Goal: Task Accomplishment & Management: Manage account settings

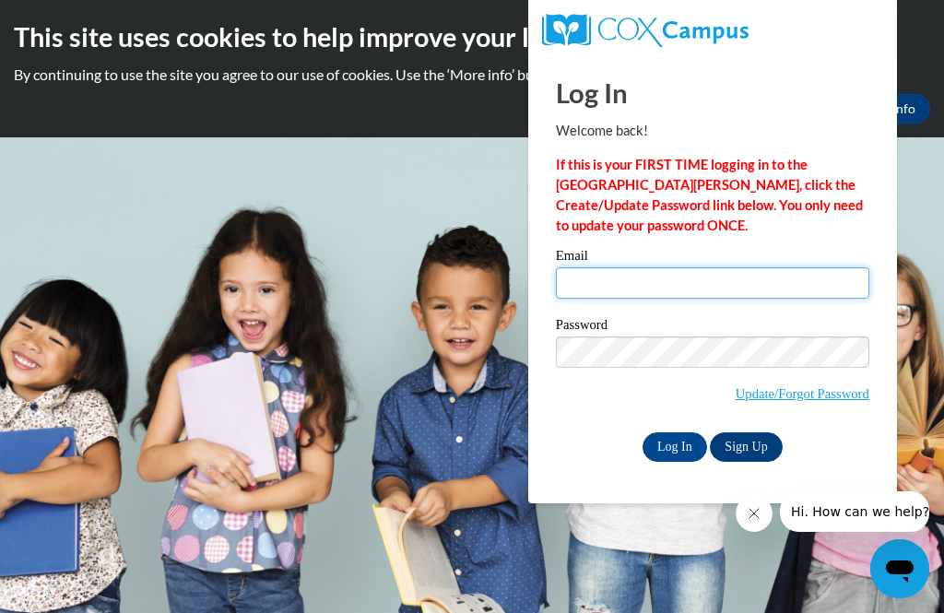
click at [774, 267] on input "Email" at bounding box center [712, 282] width 313 height 31
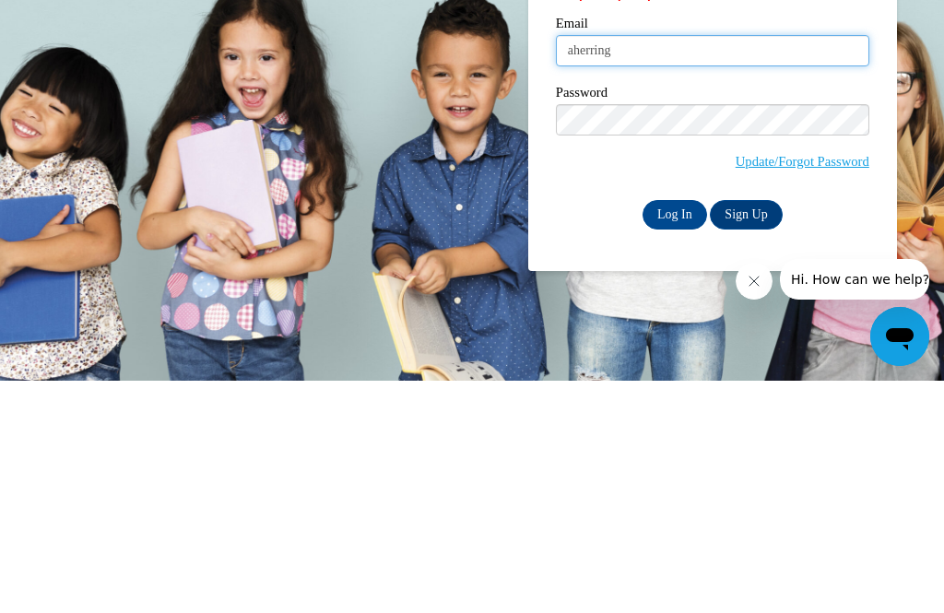
click at [633, 267] on input "aherring" at bounding box center [712, 282] width 313 height 31
type input "aherring@tcjackets.net"
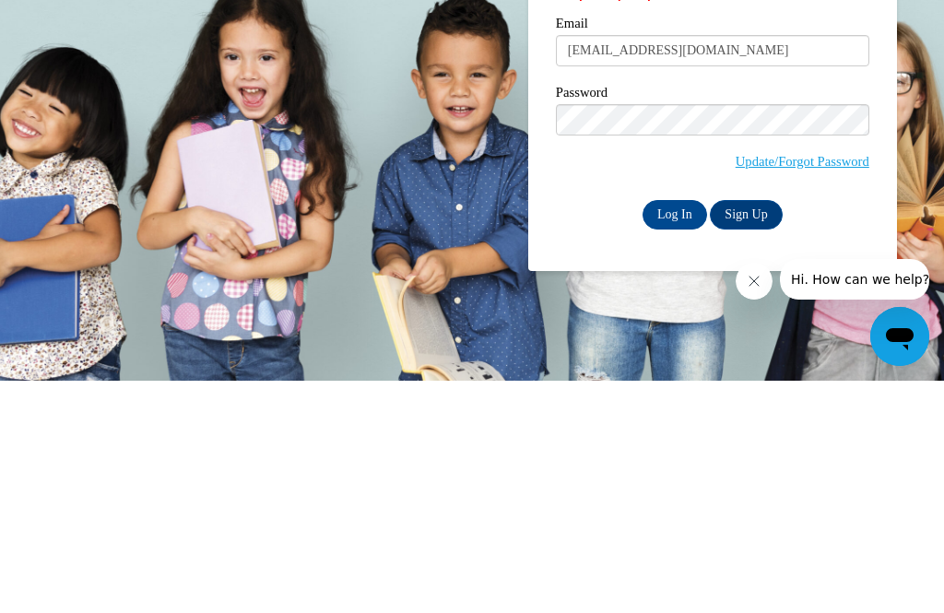
click at [674, 432] on input "Log In" at bounding box center [675, 447] width 65 height 30
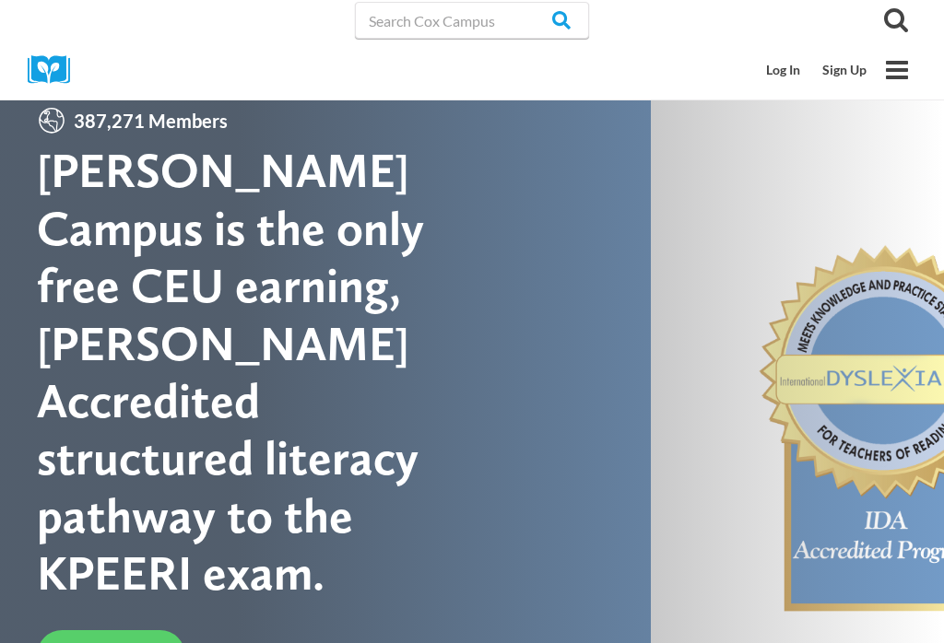
click at [791, 78] on link "Log In" at bounding box center [783, 70] width 56 height 35
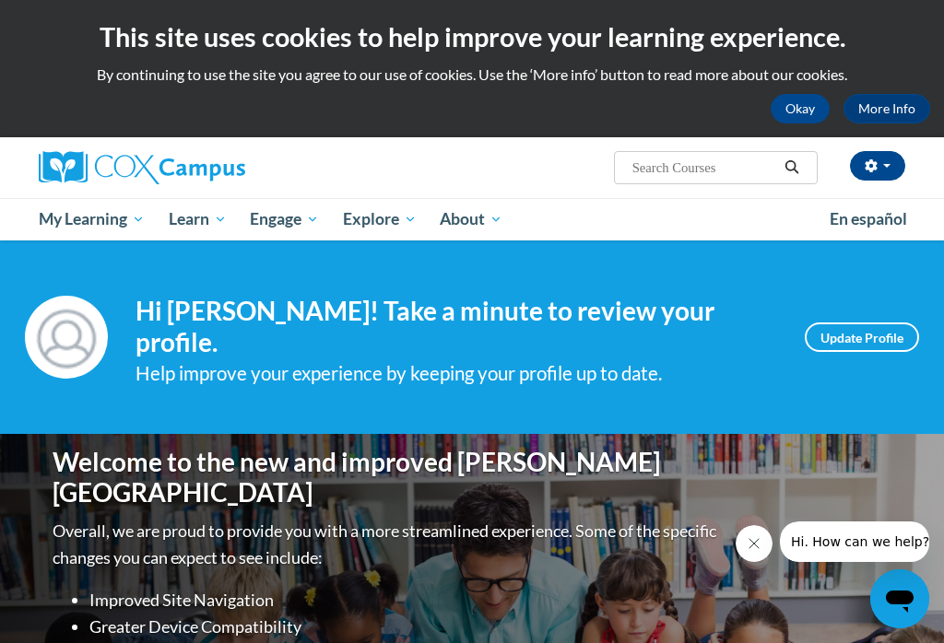
click at [895, 164] on button "button" at bounding box center [877, 166] width 55 height 30
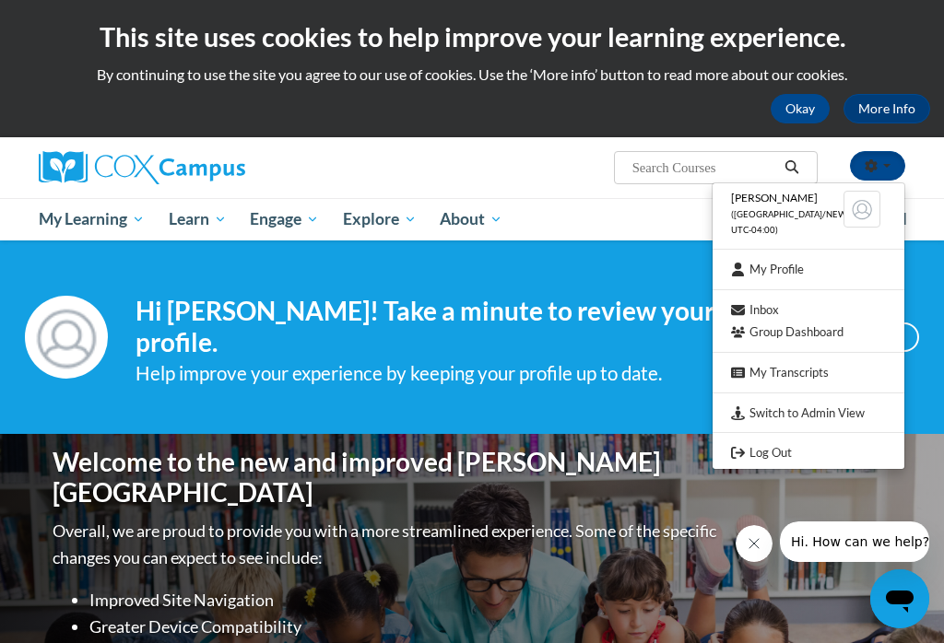
click at [793, 452] on link "Log Out" at bounding box center [809, 453] width 192 height 23
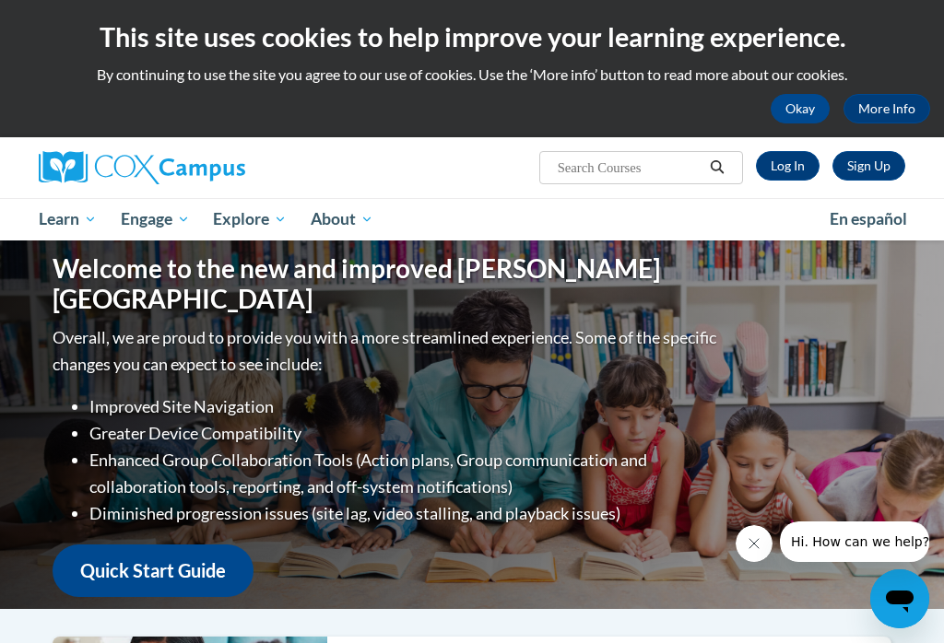
click at [805, 159] on link "Log In" at bounding box center [788, 166] width 64 height 30
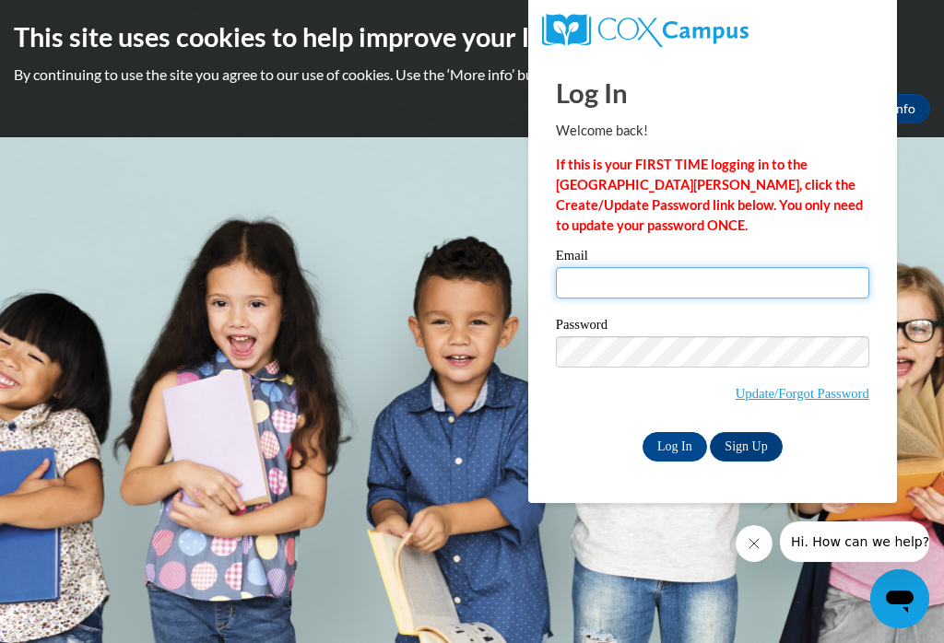
click at [596, 280] on input "Email" at bounding box center [712, 282] width 313 height 31
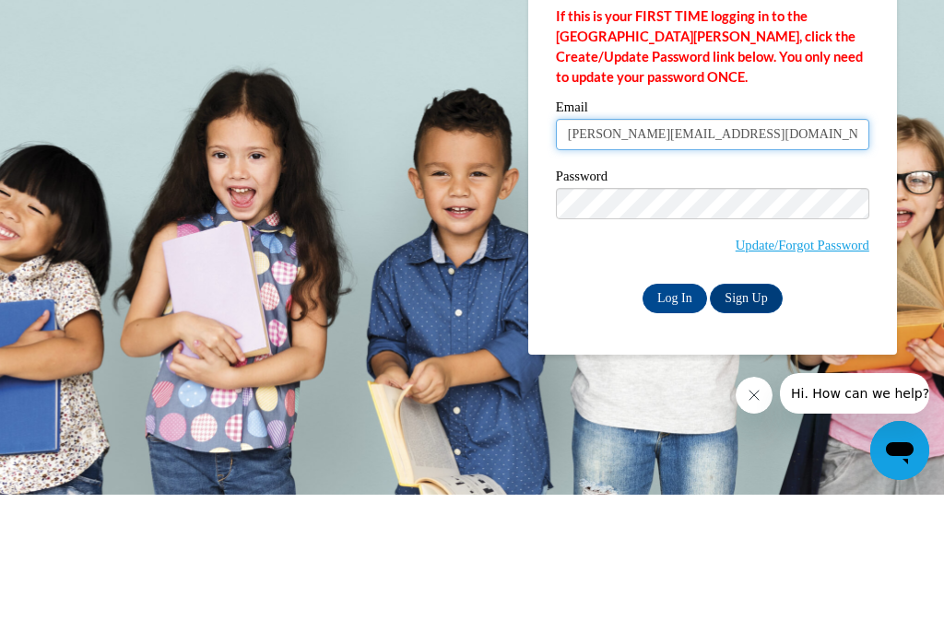
type input "amanda.sellers@tcjackets.net"
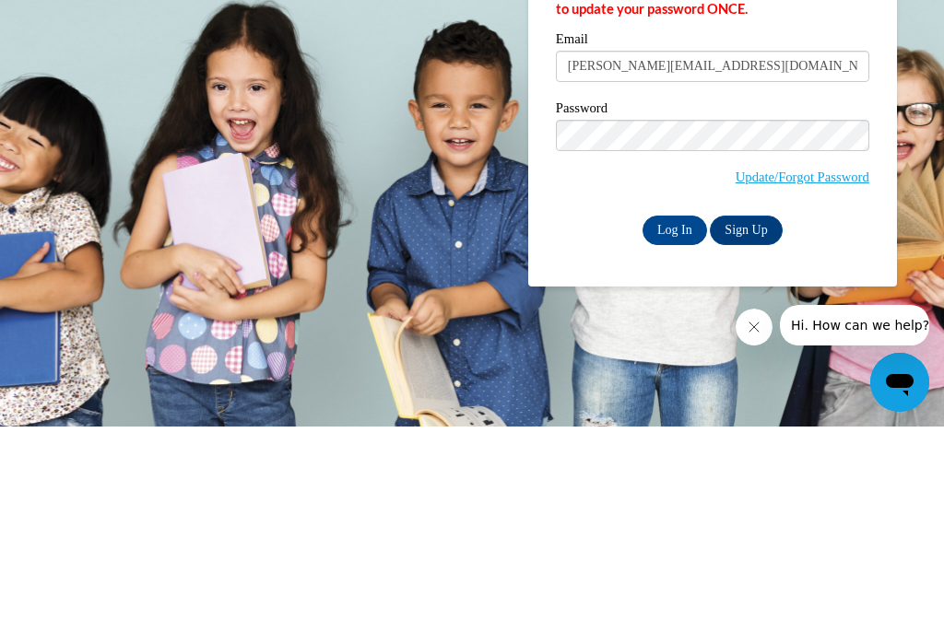
click at [679, 432] on input "Log In" at bounding box center [675, 447] width 65 height 30
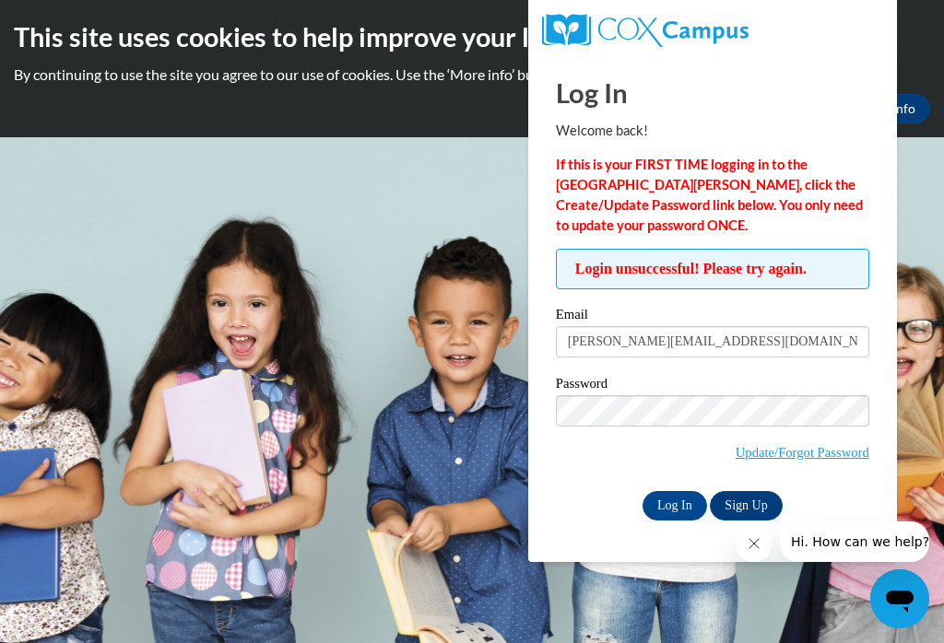
click at [841, 454] on link "Update/Forgot Password" at bounding box center [803, 452] width 134 height 15
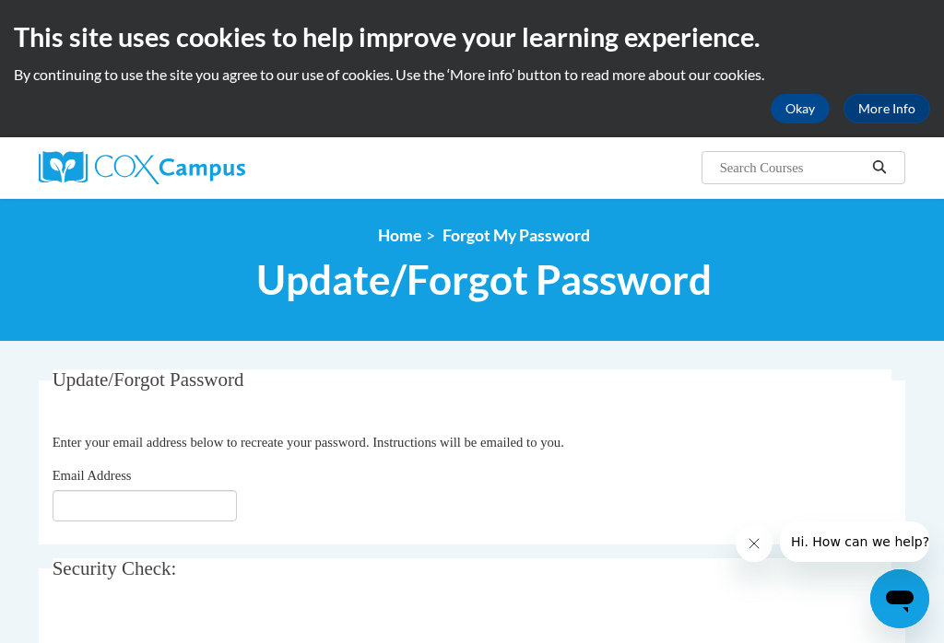
scroll to position [89, 0]
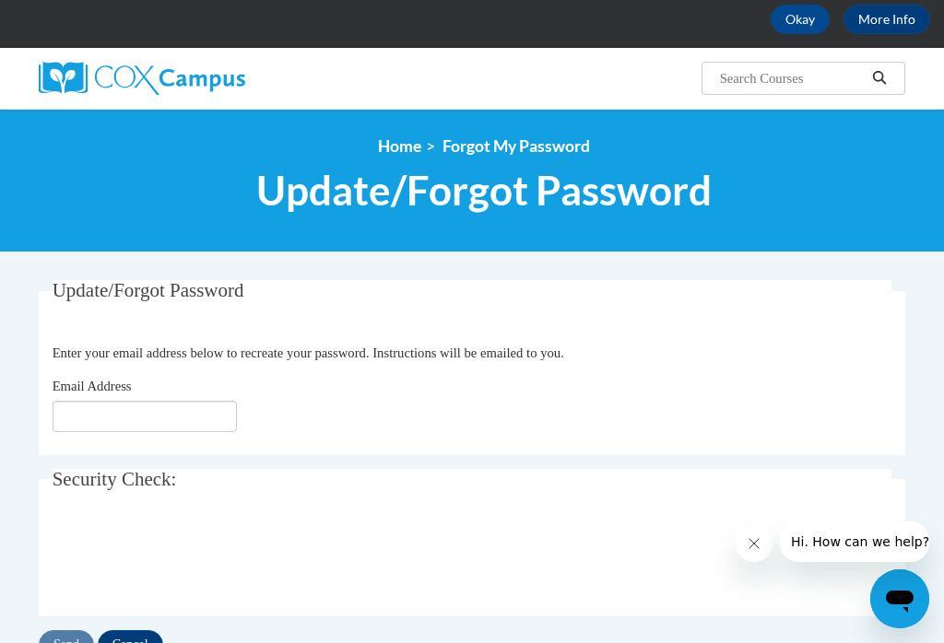
click at [137, 635] on input "Cancel" at bounding box center [130, 646] width 65 height 30
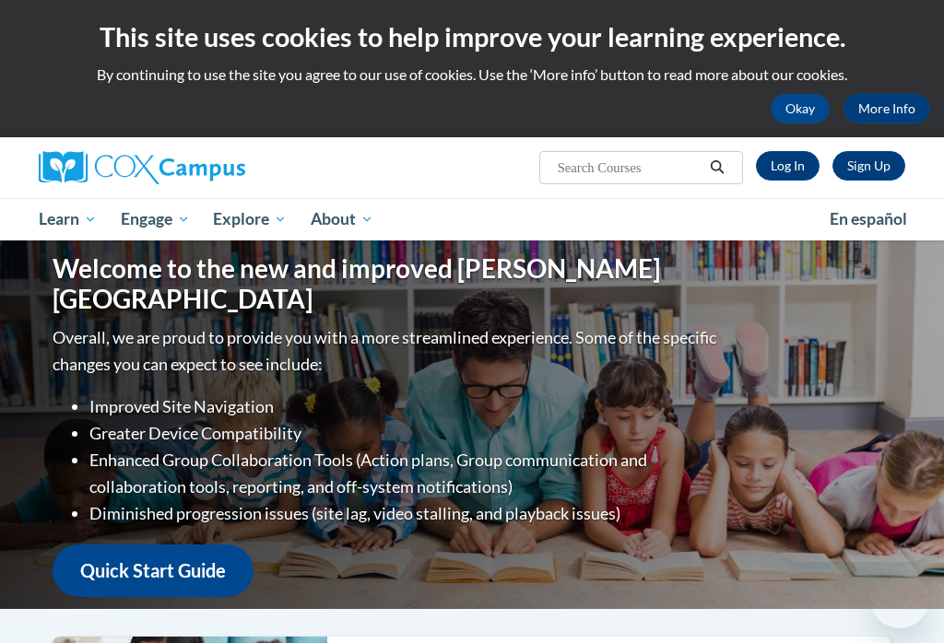
click at [799, 166] on link "Log In" at bounding box center [788, 166] width 64 height 30
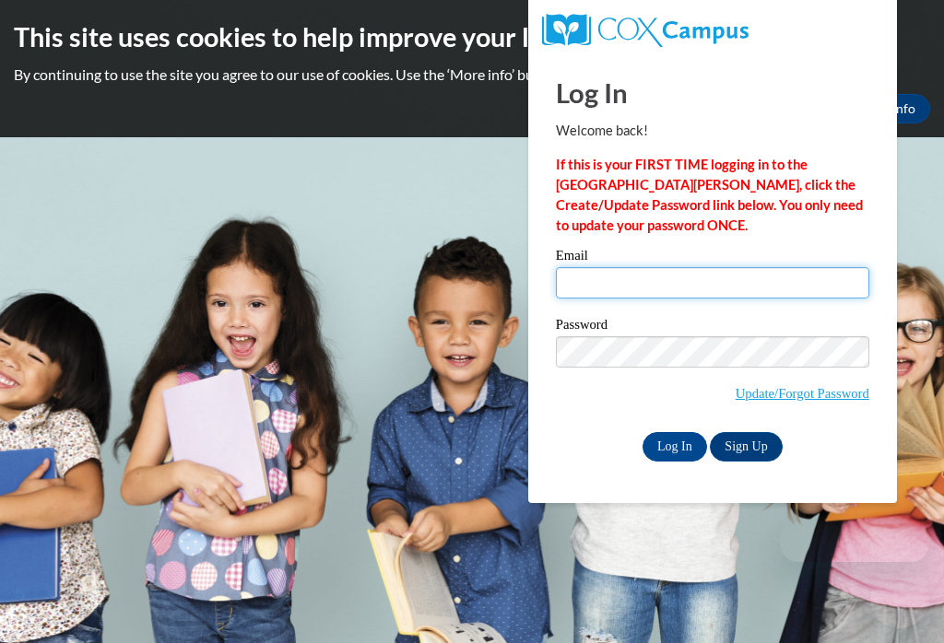
click at [590, 288] on input "Email" at bounding box center [712, 282] width 313 height 31
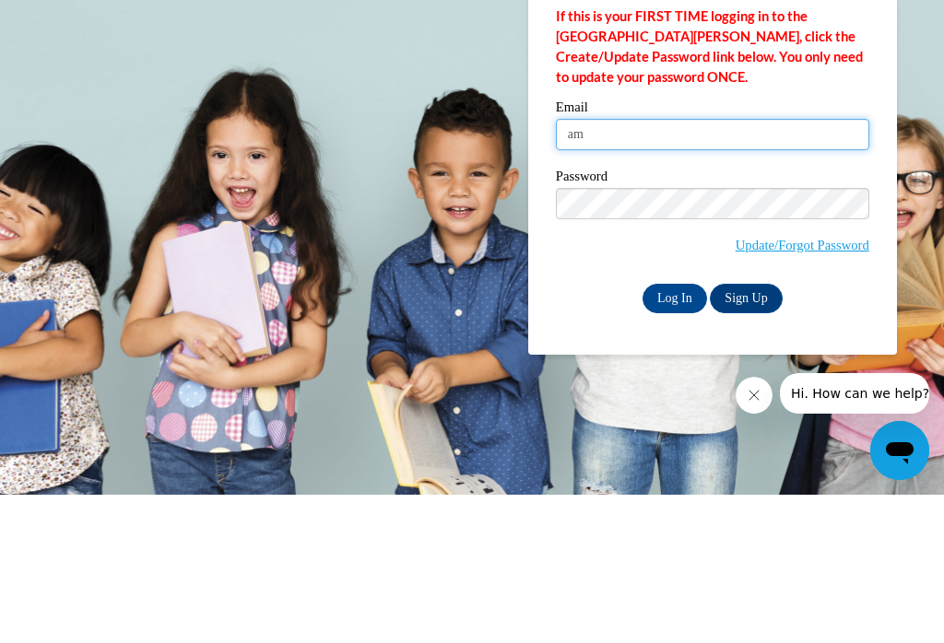
type input "a"
type input "[EMAIL_ADDRESS][DOMAIN_NAME]"
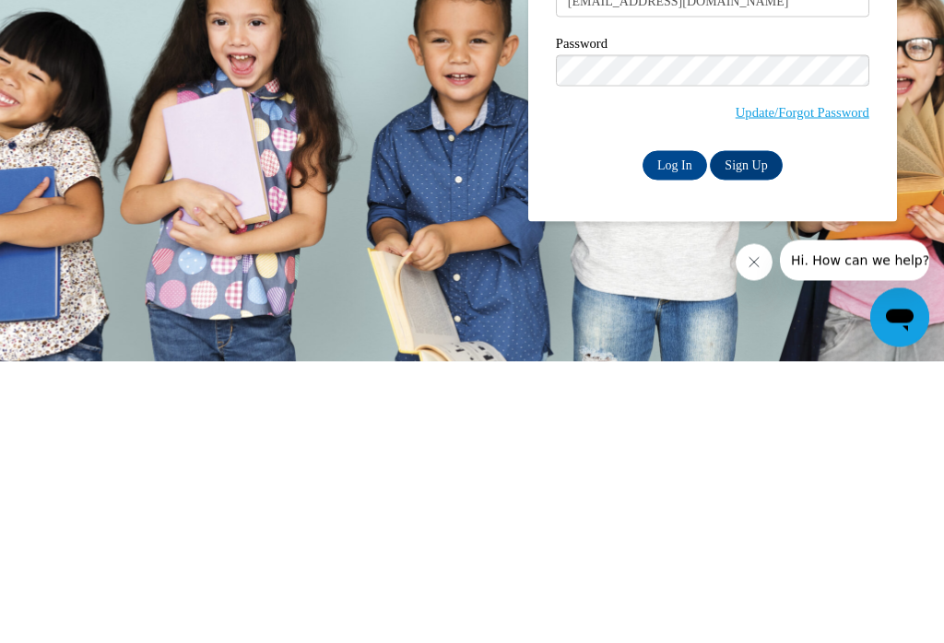
click at [678, 432] on input "Log In" at bounding box center [675, 447] width 65 height 30
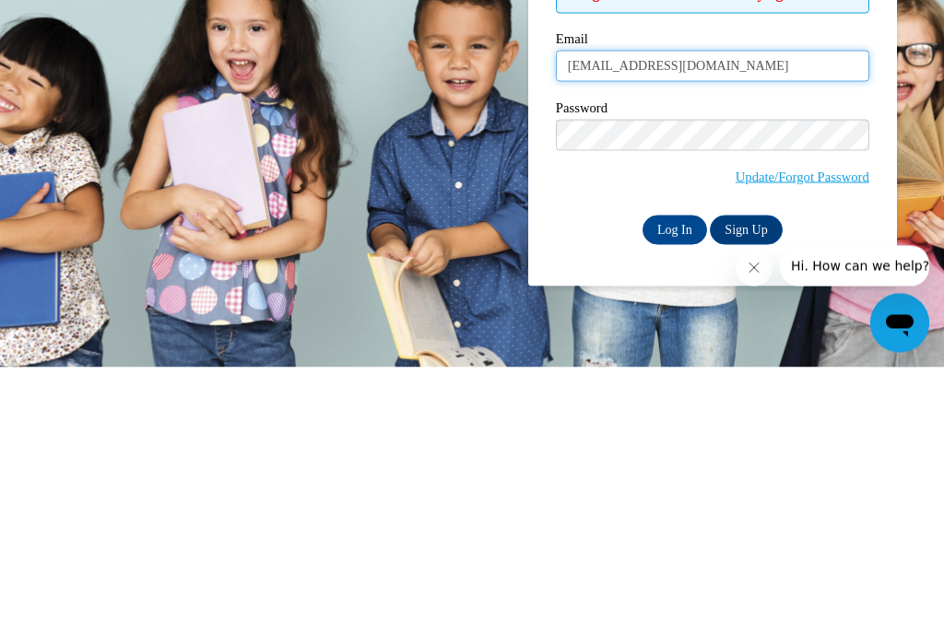
click at [710, 326] on input "[EMAIL_ADDRESS][DOMAIN_NAME]" at bounding box center [712, 341] width 313 height 31
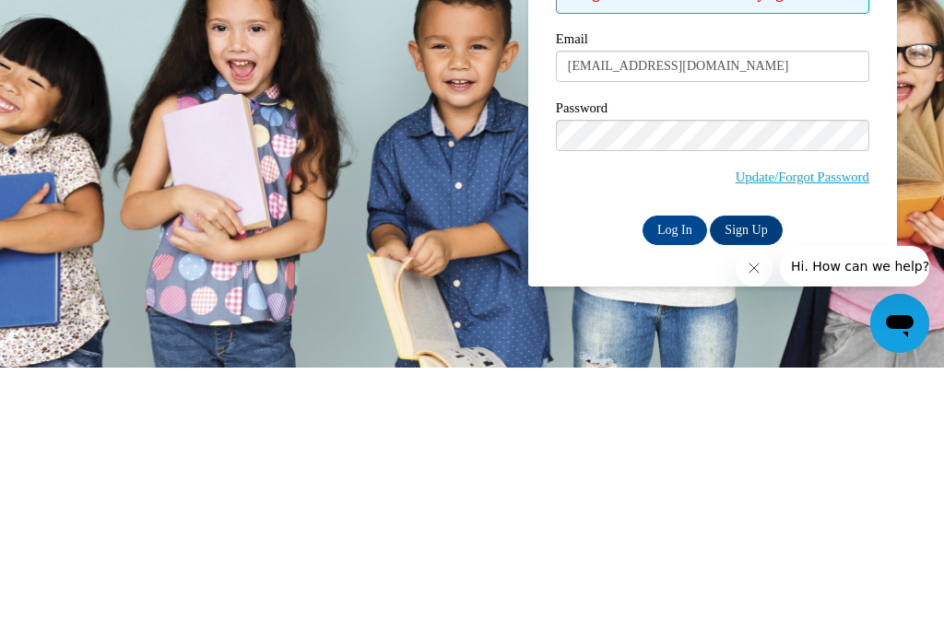
click at [672, 491] on input "Log In" at bounding box center [675, 506] width 65 height 30
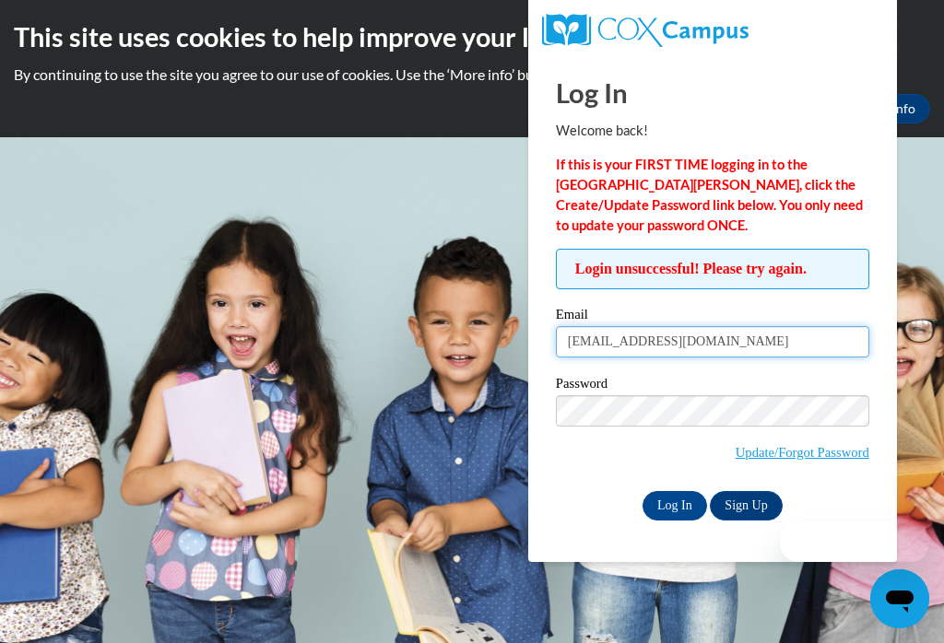
click at [735, 341] on input "Amsellers@tcjackets.net" at bounding box center [712, 341] width 313 height 31
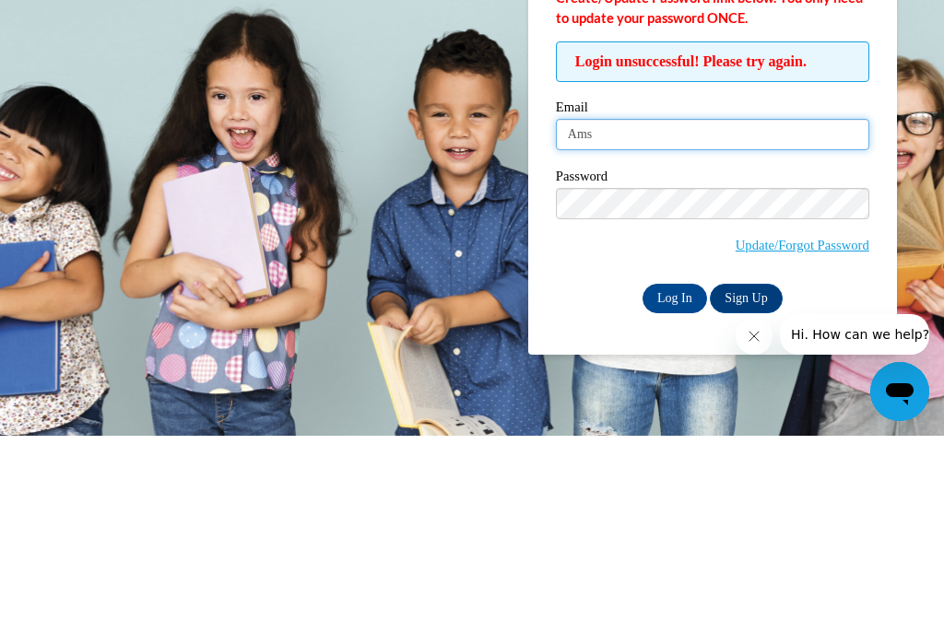
type input "Am"
type input "Amanda.sellers@student.thomasu.edu"
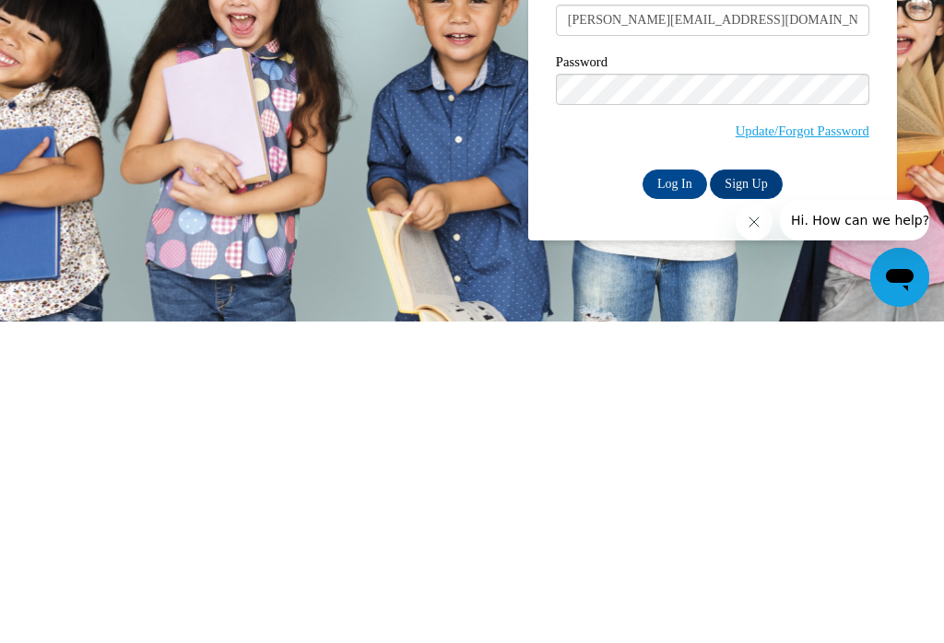
click at [680, 491] on input "Log In" at bounding box center [675, 506] width 65 height 30
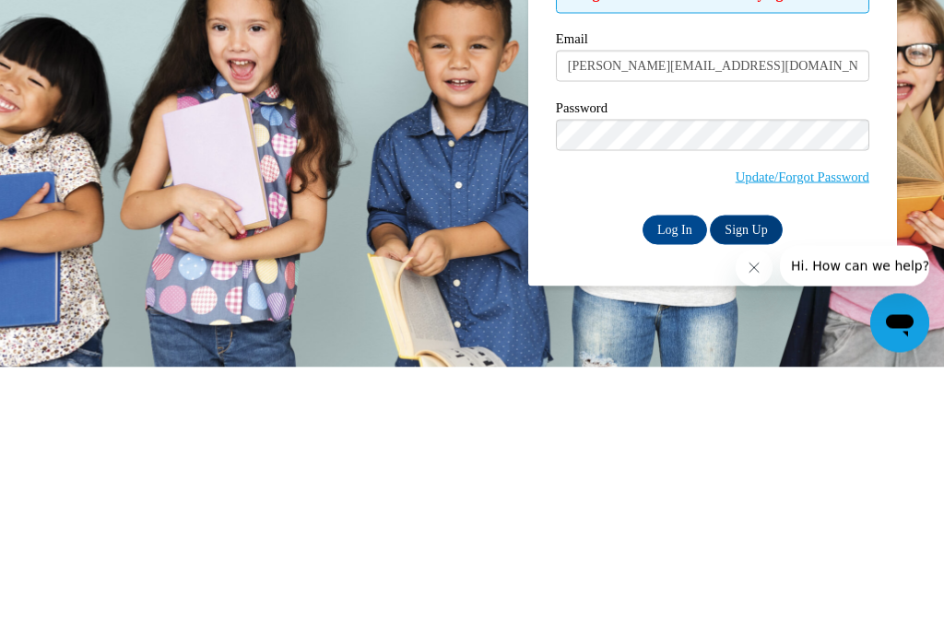
click at [827, 445] on link "Update/Forgot Password" at bounding box center [803, 452] width 134 height 15
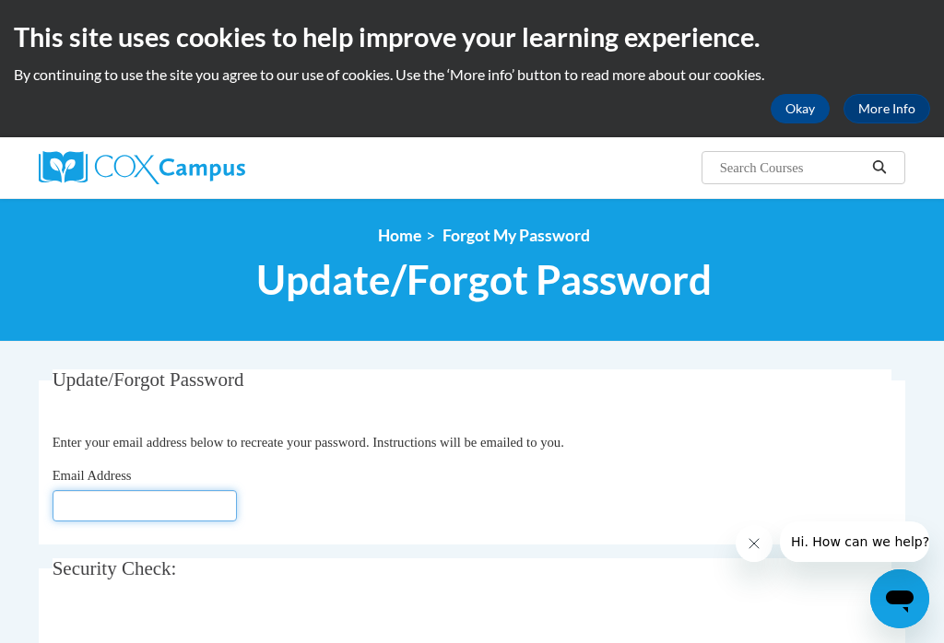
click at [88, 506] on input "Email Address" at bounding box center [145, 505] width 184 height 31
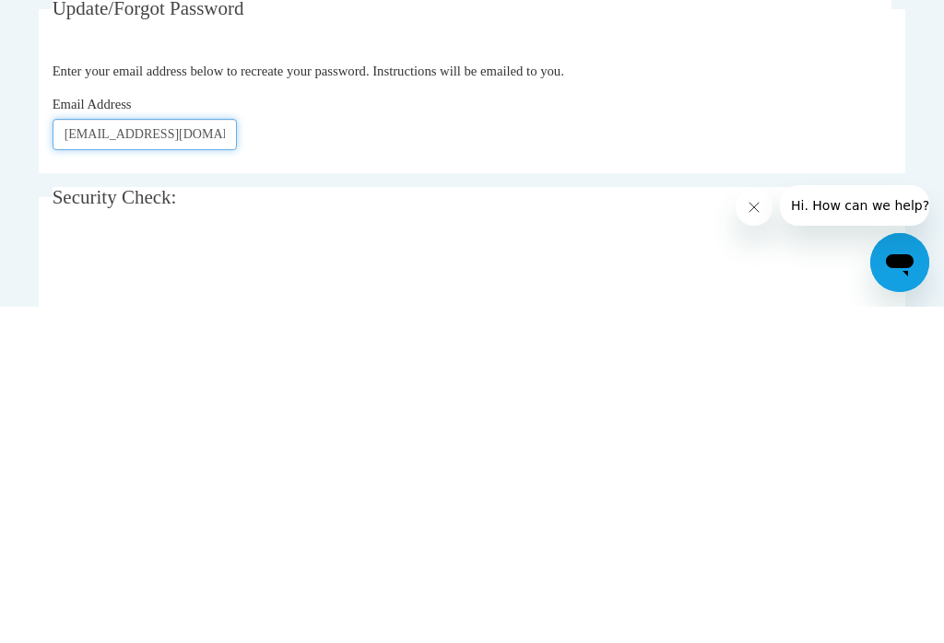
scroll to position [39, 0]
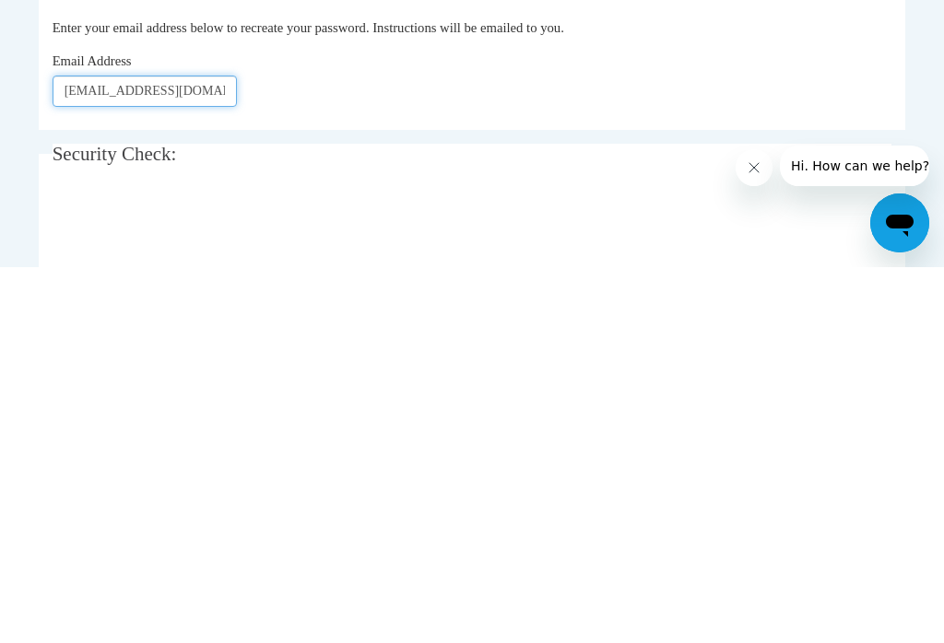
type input "[EMAIL_ADDRESS][DOMAIN_NAME]"
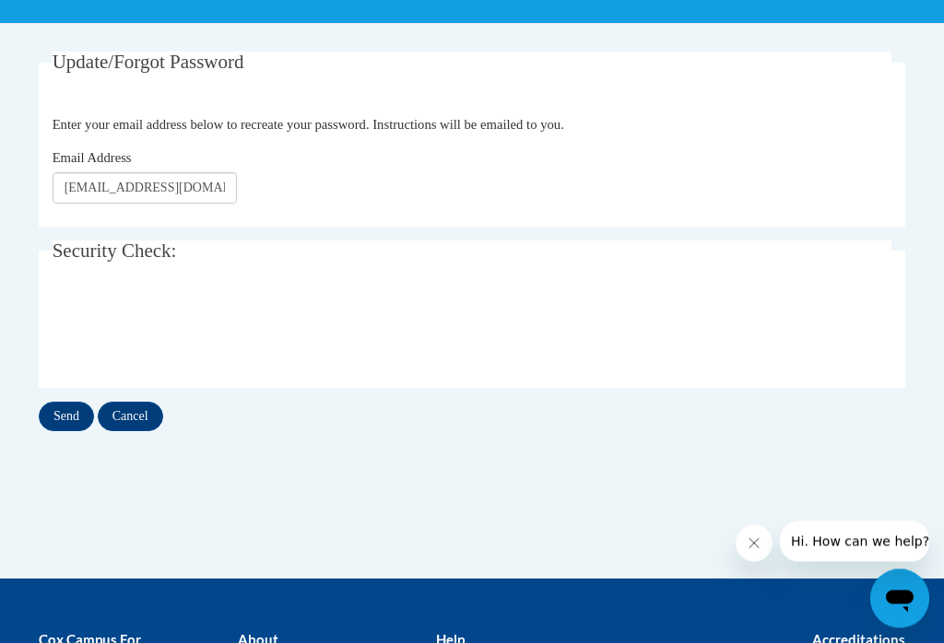
scroll to position [316, 0]
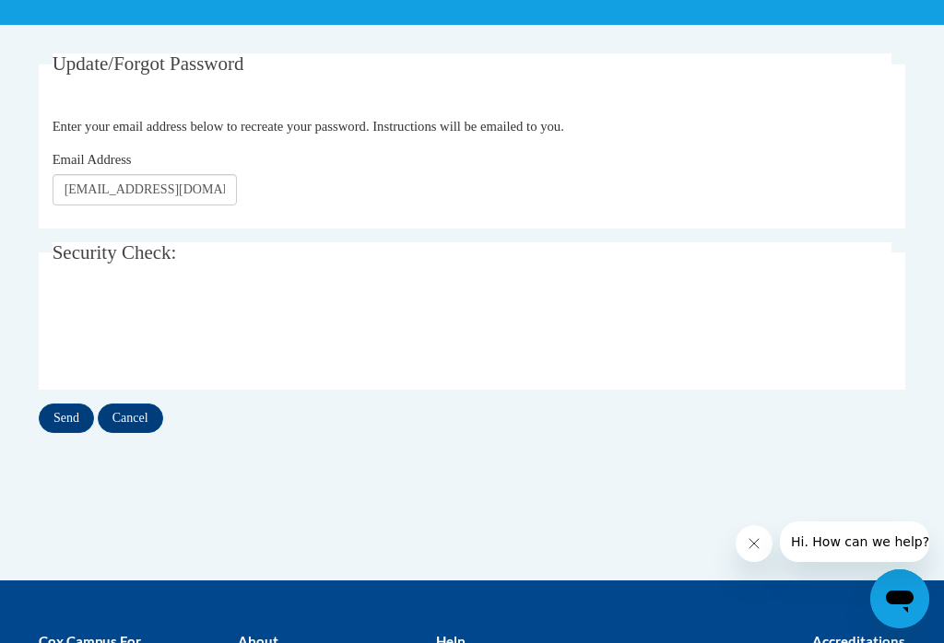
click at [68, 420] on input "Send" at bounding box center [66, 419] width 55 height 30
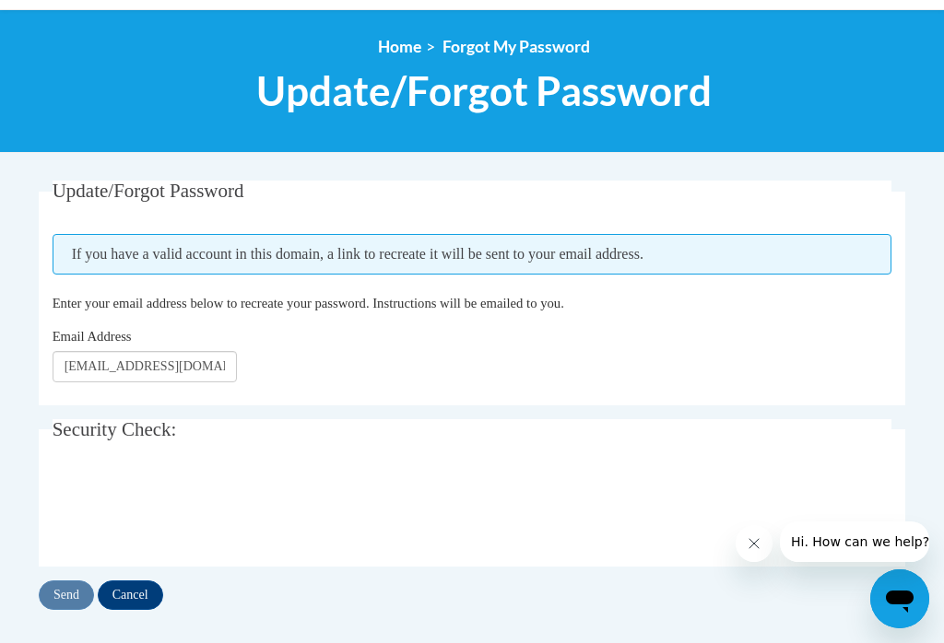
scroll to position [186, 0]
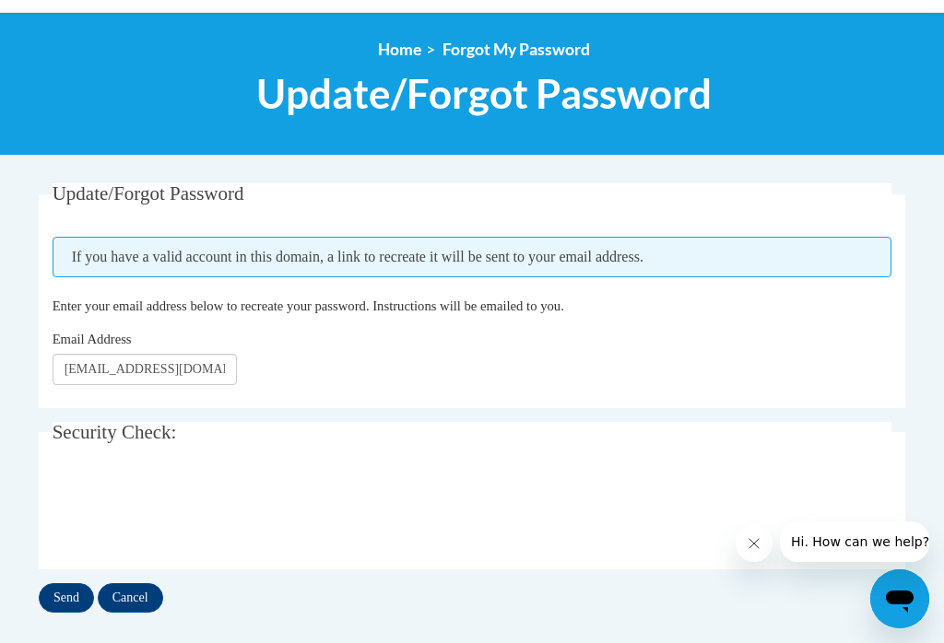
click at [65, 601] on input "Send" at bounding box center [66, 599] width 55 height 30
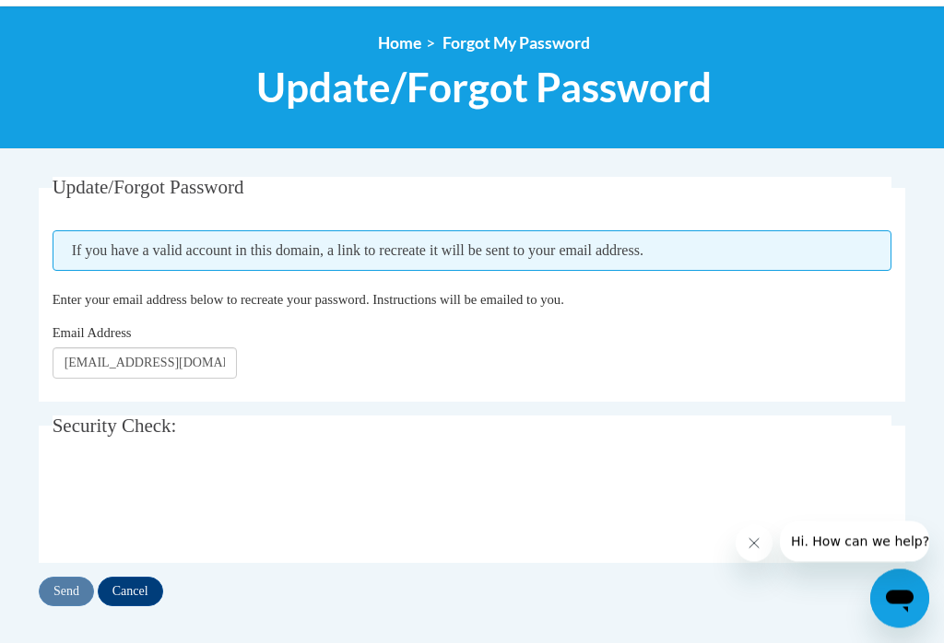
scroll to position [200, 0]
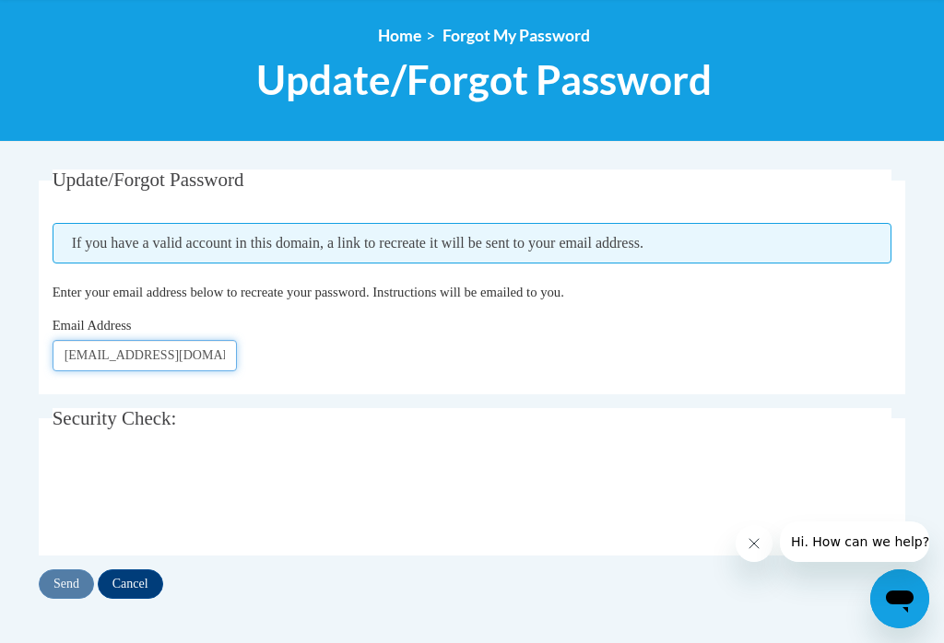
click at [215, 351] on input "Amsellers@tcjackets.net" at bounding box center [145, 355] width 184 height 31
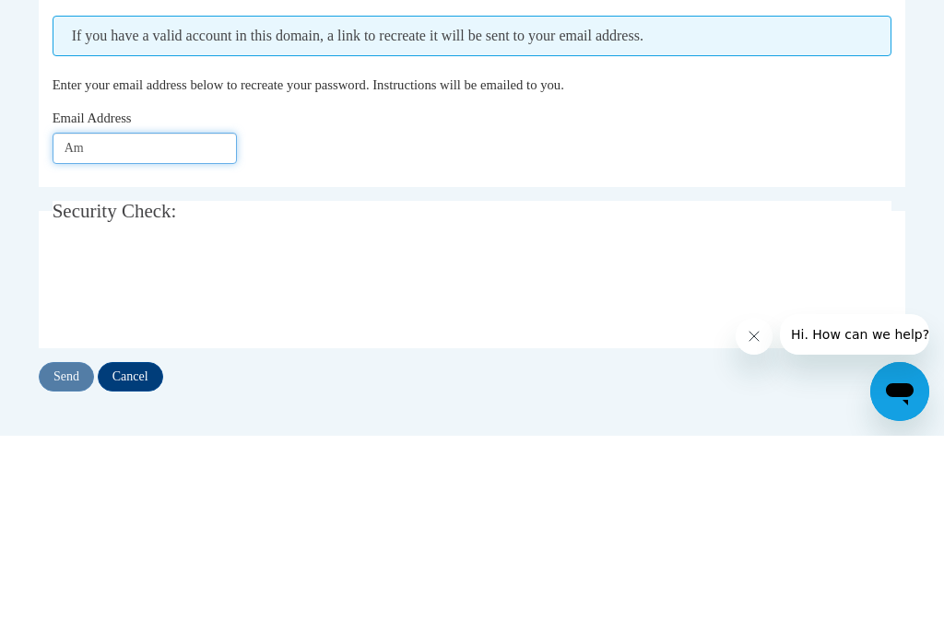
type input "A"
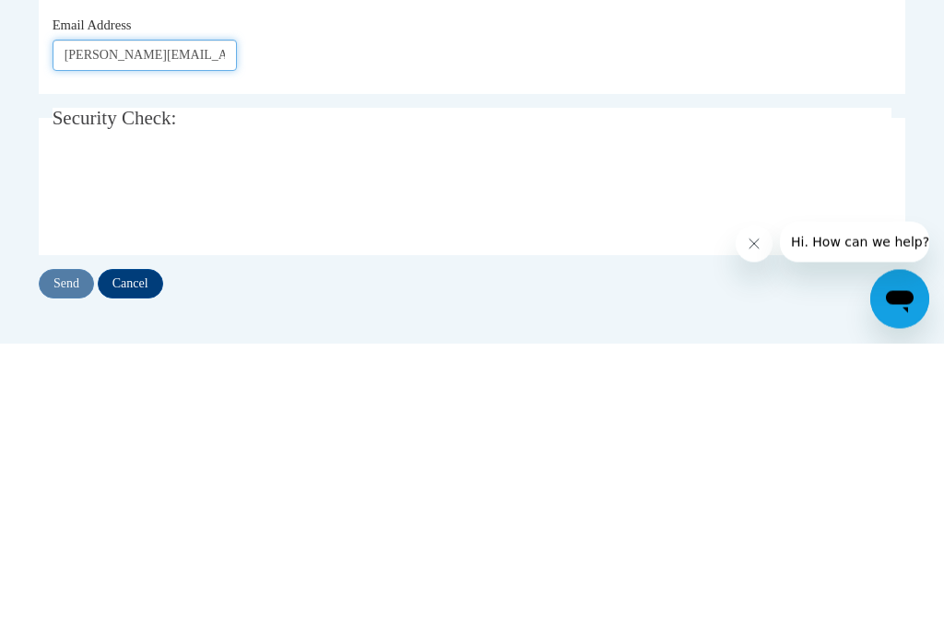
type input "[PERSON_NAME][EMAIL_ADDRESS][DOMAIN_NAME]"
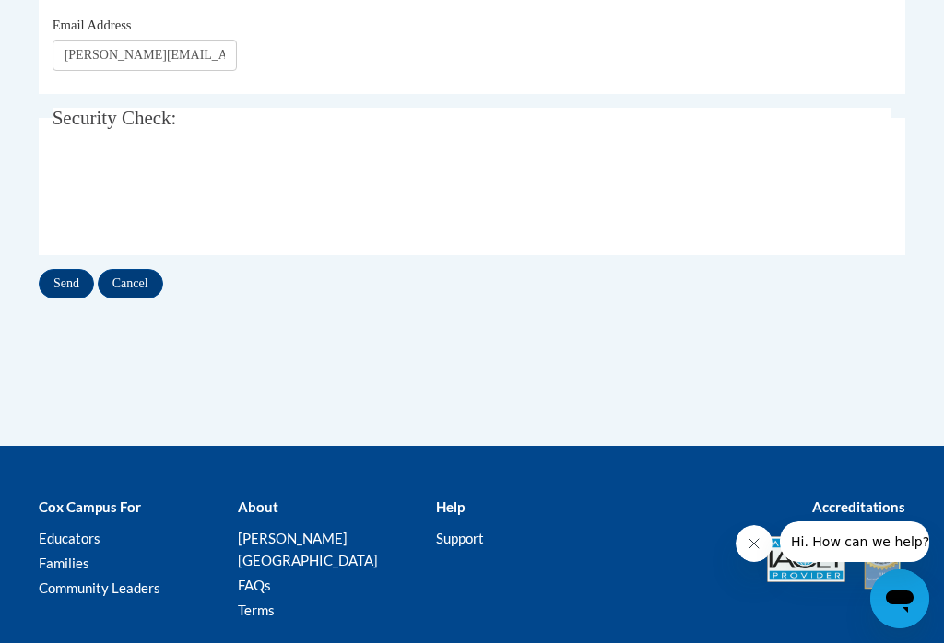
click at [80, 283] on input "Send" at bounding box center [66, 284] width 55 height 30
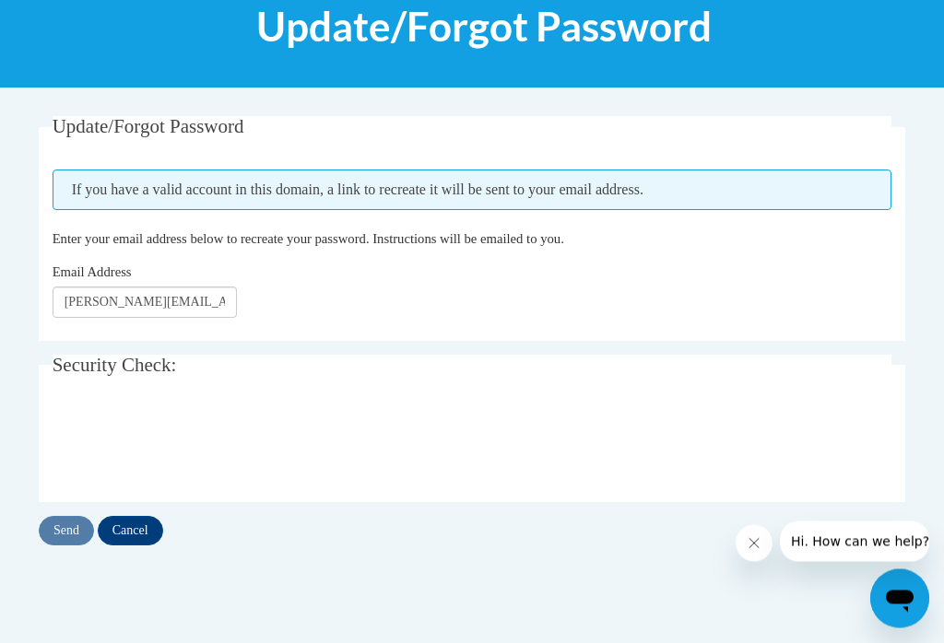
scroll to position [261, 0]
